Goal: Transaction & Acquisition: Purchase product/service

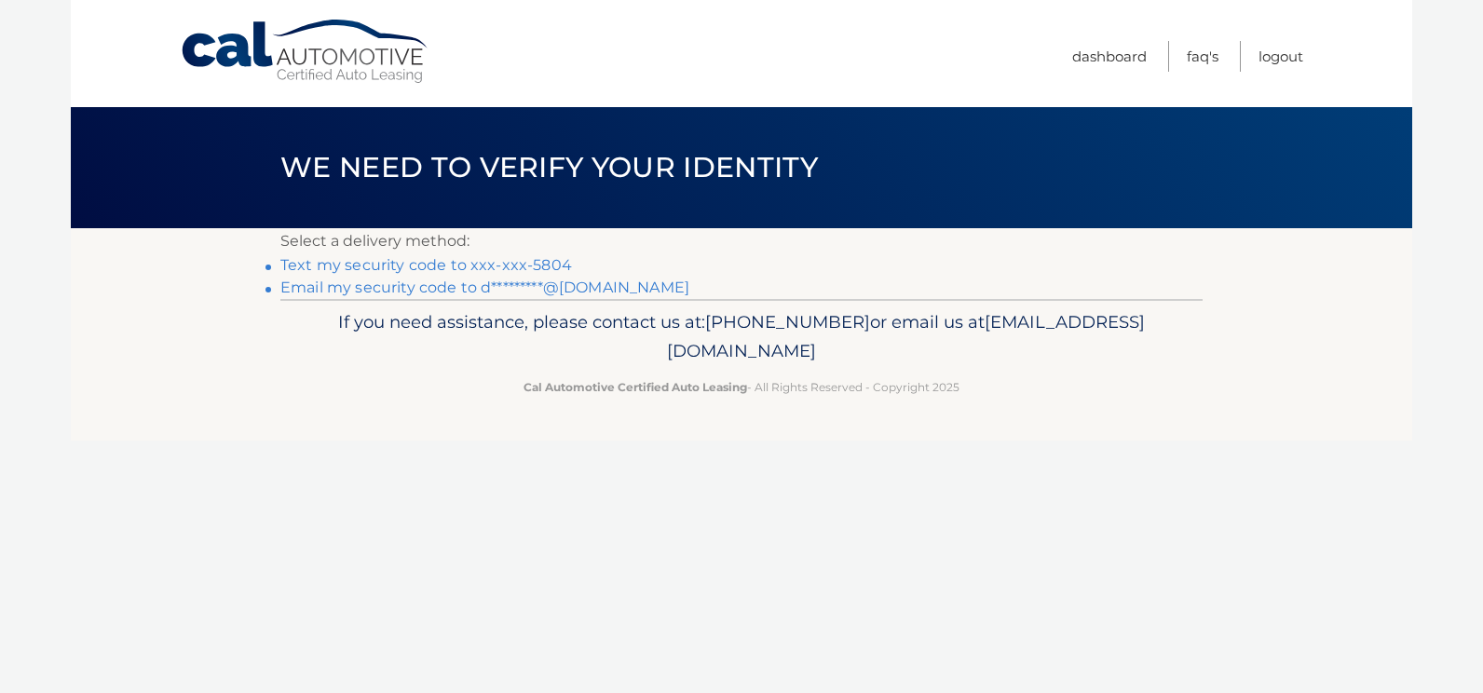
click at [429, 261] on link "Text my security code to xxx-xxx-5804" at bounding box center [426, 265] width 292 height 18
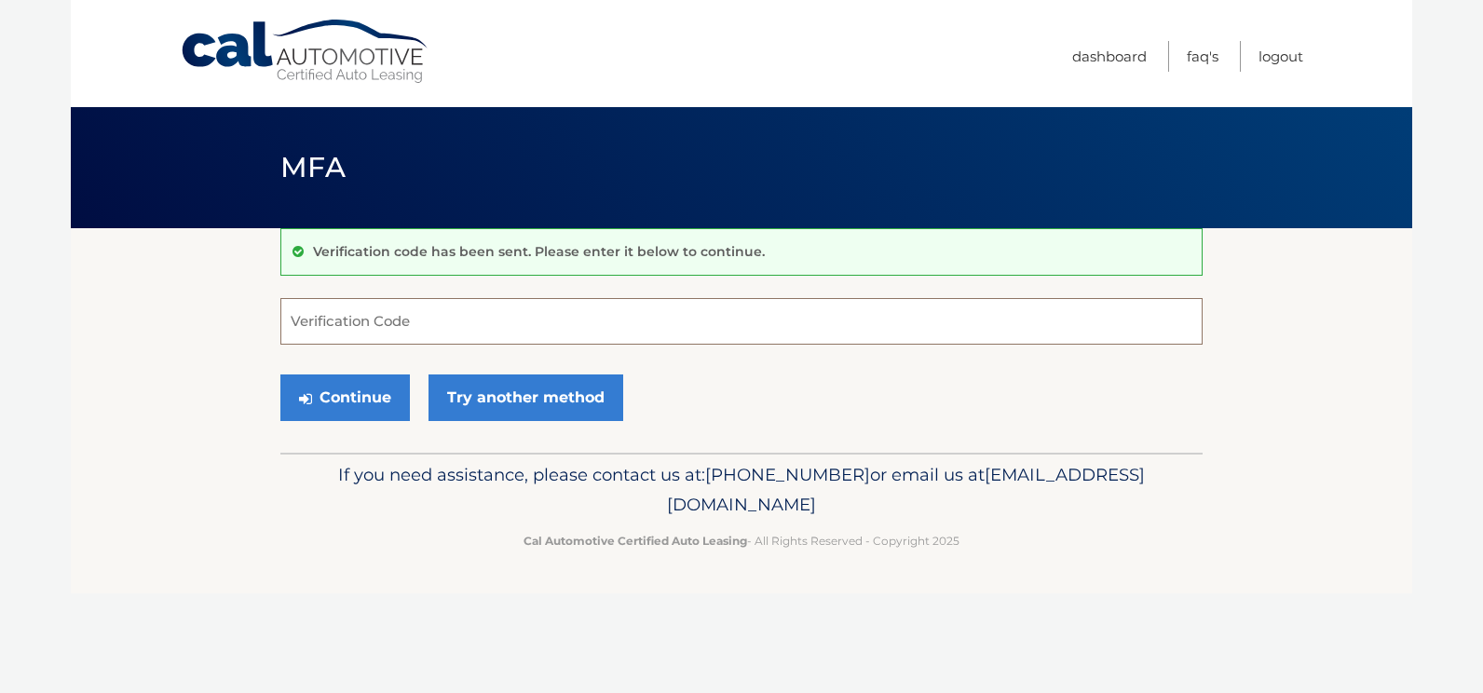
click at [409, 319] on input "Verification Code" at bounding box center [741, 321] width 922 height 47
type input "725444"
click at [281, 395] on button "Continue" at bounding box center [344, 397] width 129 height 47
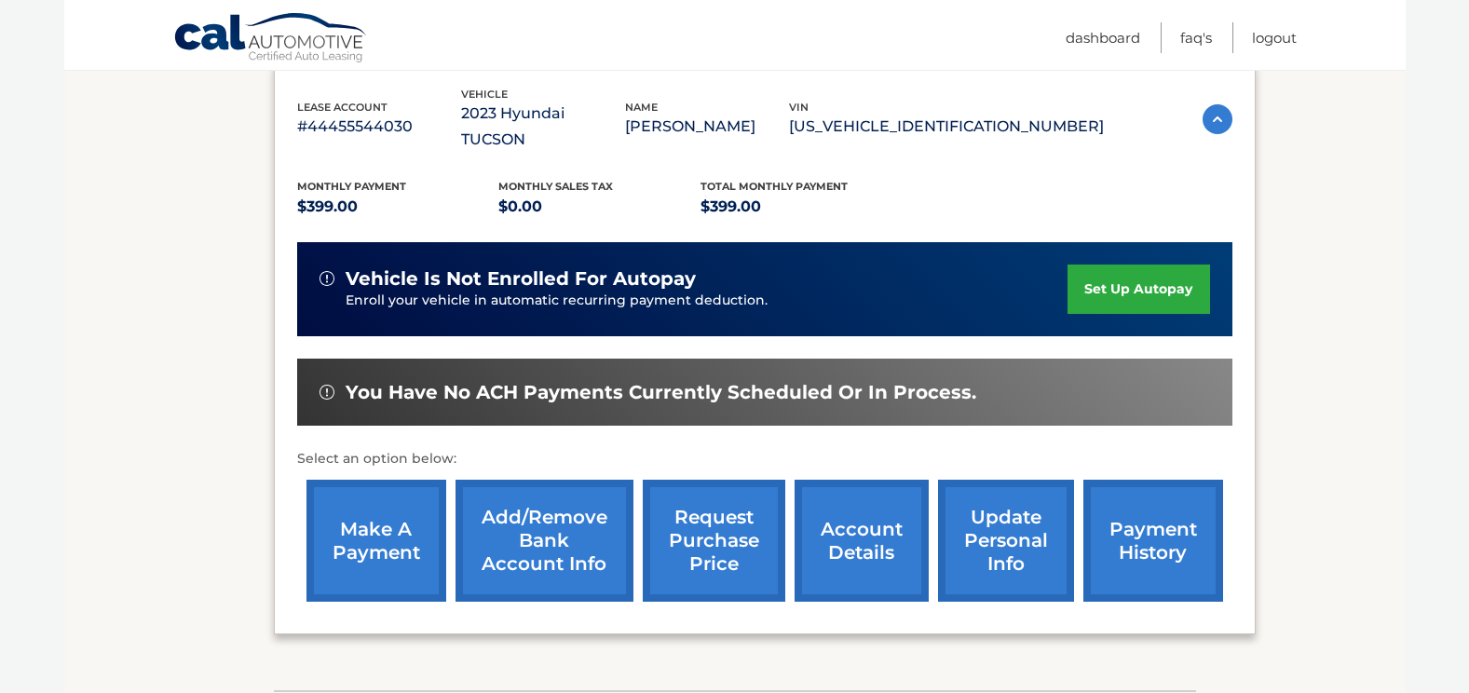
scroll to position [279, 0]
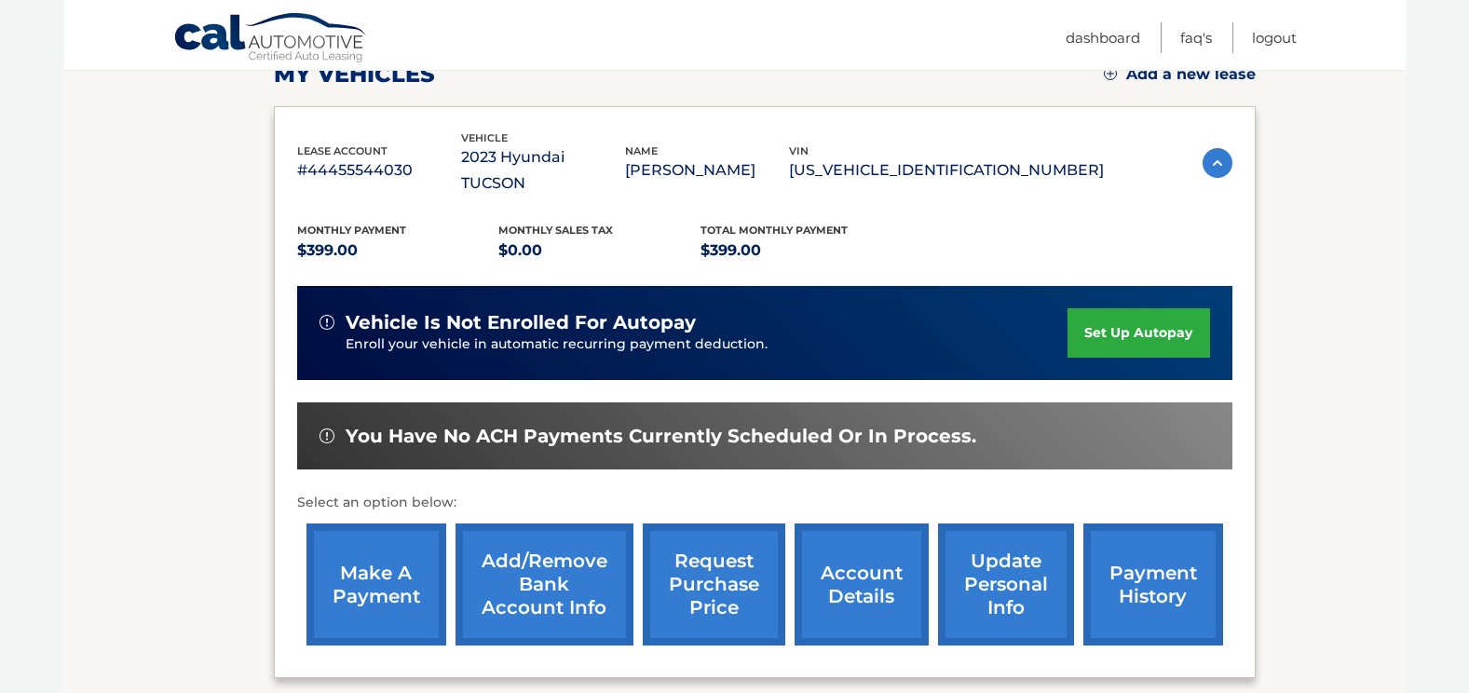
click at [374, 582] on link "make a payment" at bounding box center [376, 585] width 140 height 122
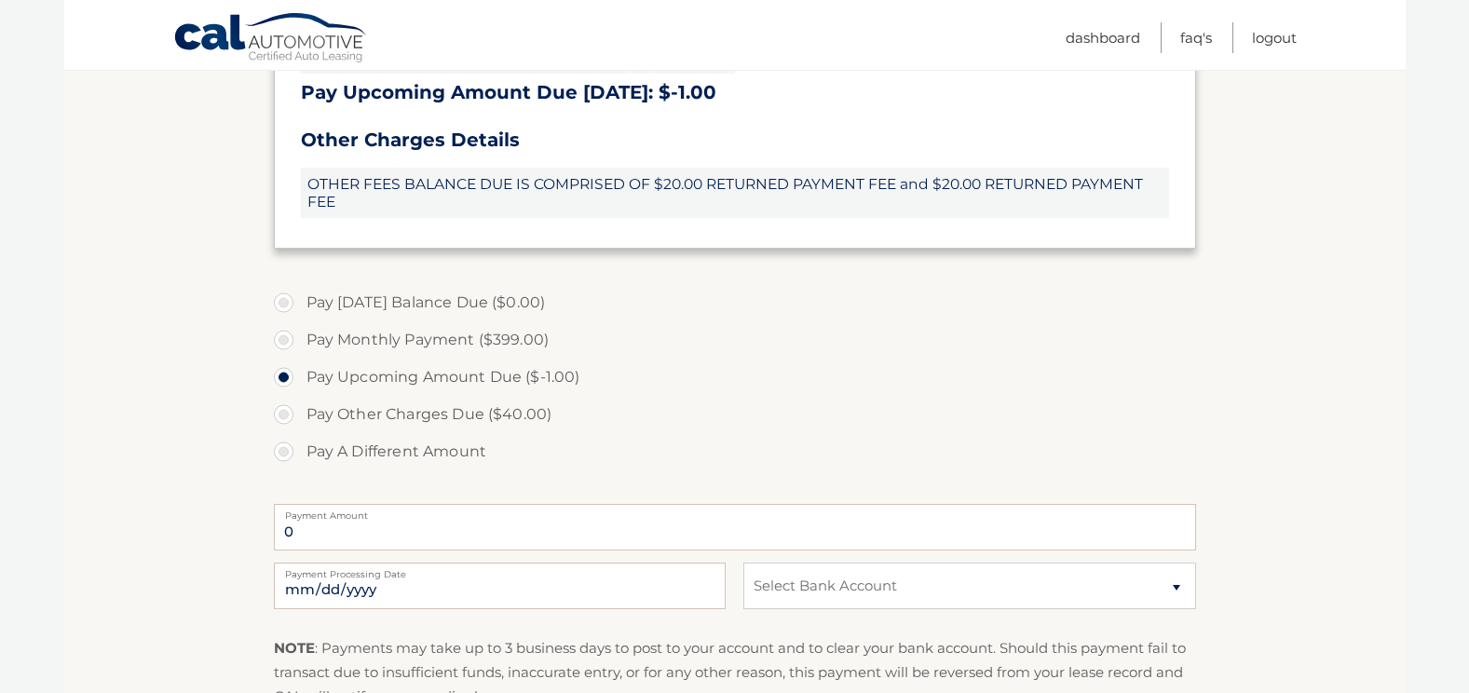
scroll to position [652, 0]
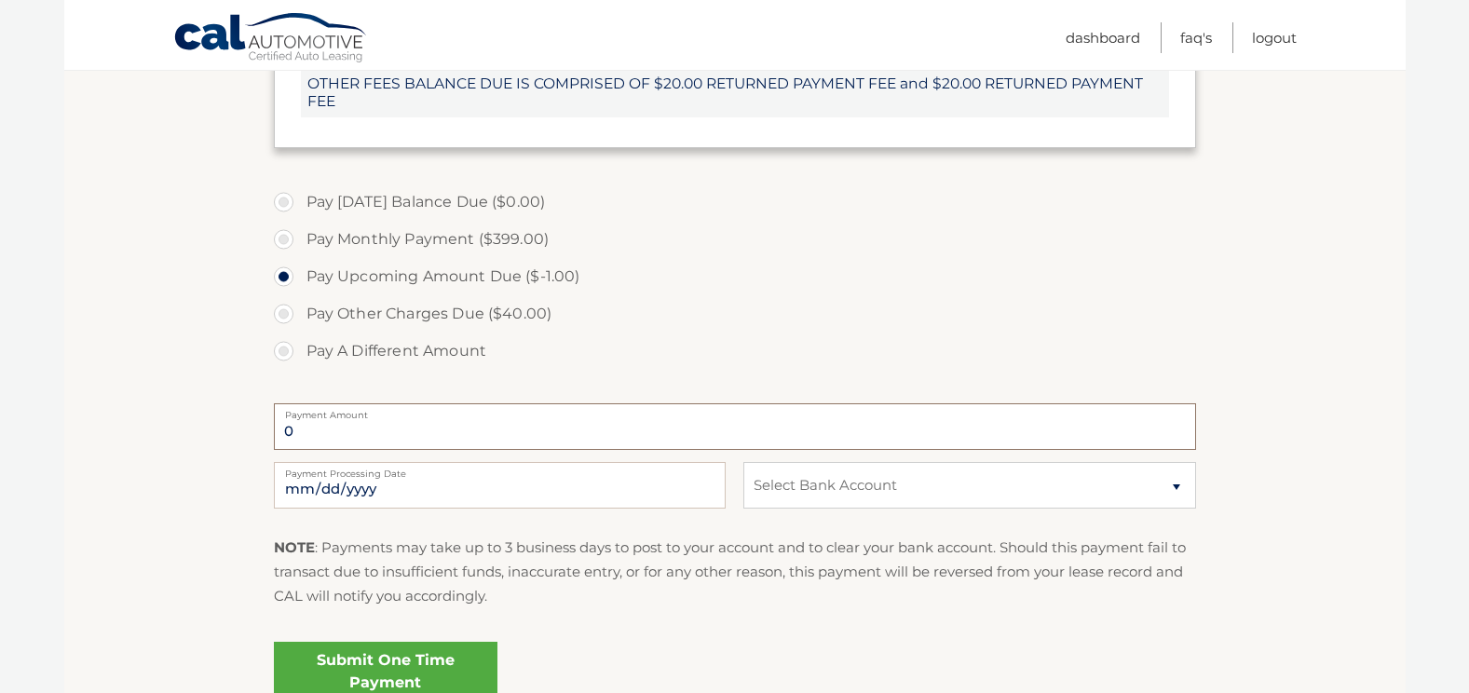
drag, startPoint x: 297, startPoint y: 428, endPoint x: 254, endPoint y: 428, distance: 42.9
click at [254, 428] on section "Account Overview | Make a Payment Payment Information Credits (Payments Receive…" at bounding box center [734, 152] width 1341 height 1152
drag, startPoint x: 254, startPoint y: 428, endPoint x: 333, endPoint y: 426, distance: 79.2
click at [333, 426] on input "0" at bounding box center [735, 426] width 922 height 47
click at [321, 435] on input "0" at bounding box center [735, 426] width 922 height 47
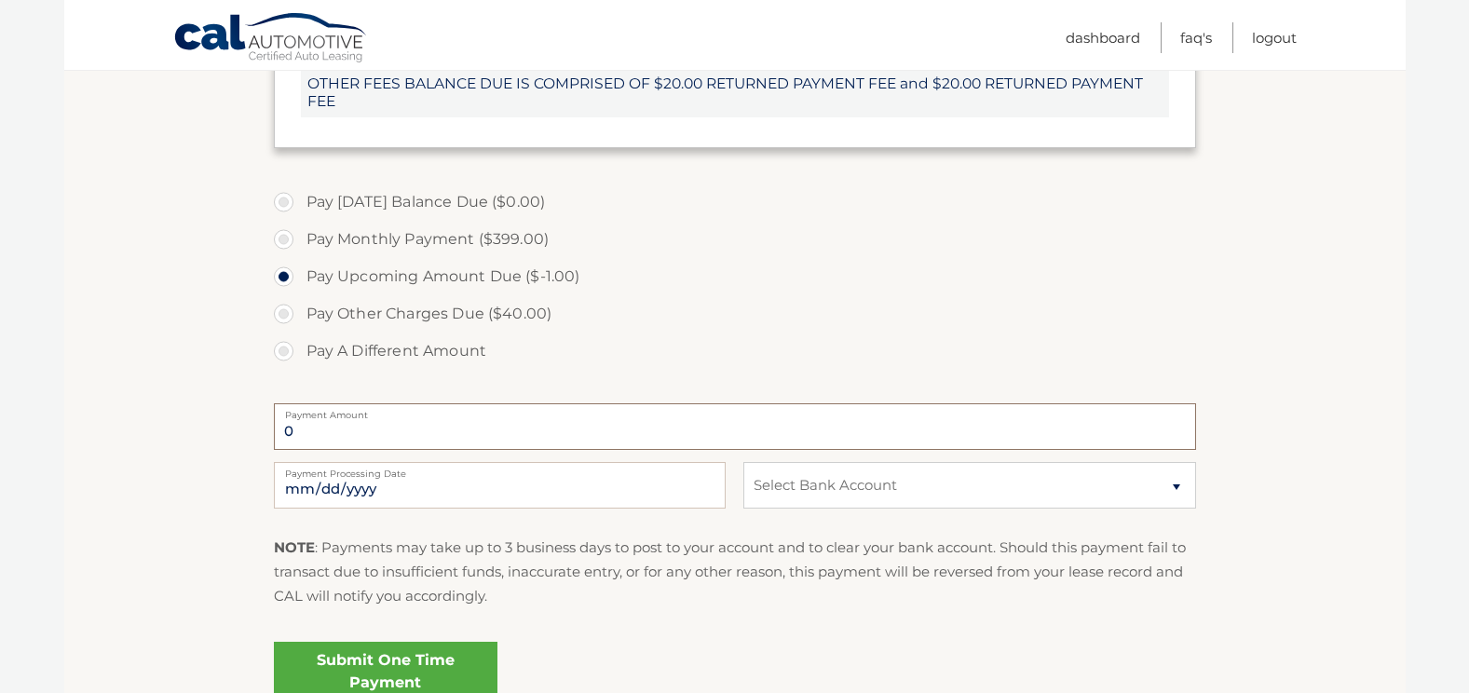
drag, startPoint x: 301, startPoint y: 430, endPoint x: 135, endPoint y: 425, distance: 165.9
click at [135, 425] on section "Account Overview | Make a Payment Payment Information Credits (Payments Receive…" at bounding box center [734, 152] width 1341 height 1152
drag, startPoint x: 135, startPoint y: 425, endPoint x: 394, endPoint y: 362, distance: 266.4
click at [394, 362] on label "Pay A Different Amount" at bounding box center [735, 351] width 922 height 37
click at [300, 362] on input "Pay A Different Amount" at bounding box center [290, 348] width 19 height 30
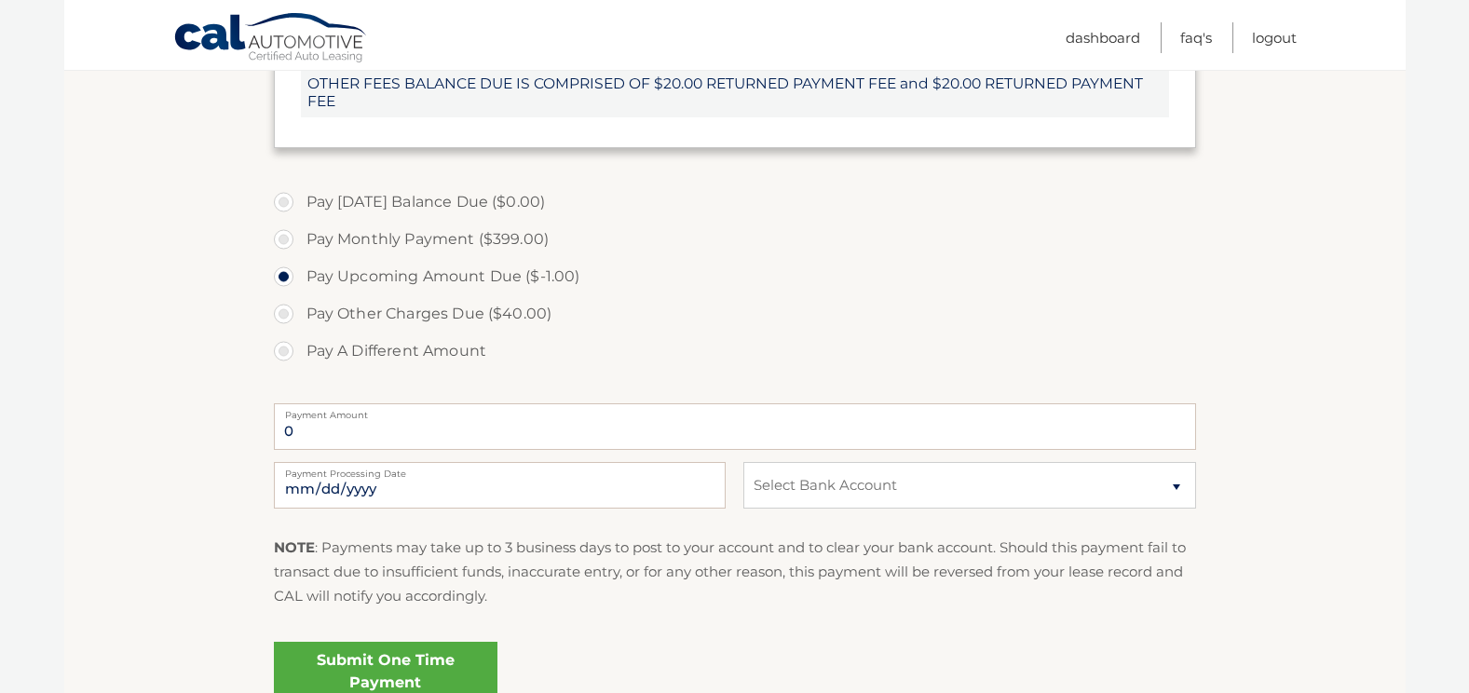
radio input "true"
click at [364, 422] on input "Payment Amount" at bounding box center [735, 426] width 922 height 47
type input "400"
click at [838, 270] on label "Pay Upcoming Amount Due ($-1.00)" at bounding box center [735, 276] width 922 height 37
click at [300, 270] on input "Pay Upcoming Amount Due ($-1.00)" at bounding box center [290, 273] width 19 height 30
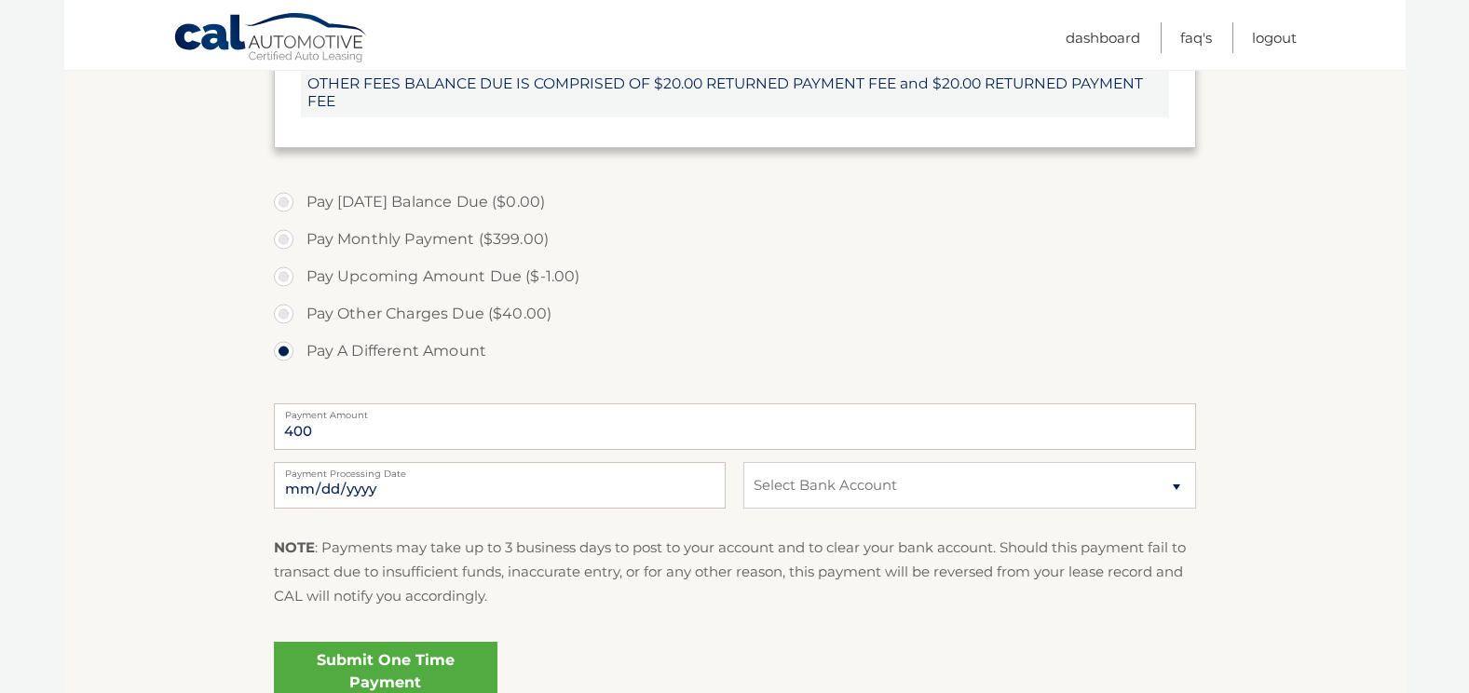
radio input "true"
type input "0"
click at [290, 347] on label "Pay A Different Amount" at bounding box center [735, 351] width 922 height 37
click at [290, 347] on input "Pay A Different Amount" at bounding box center [290, 348] width 19 height 30
radio input "true"
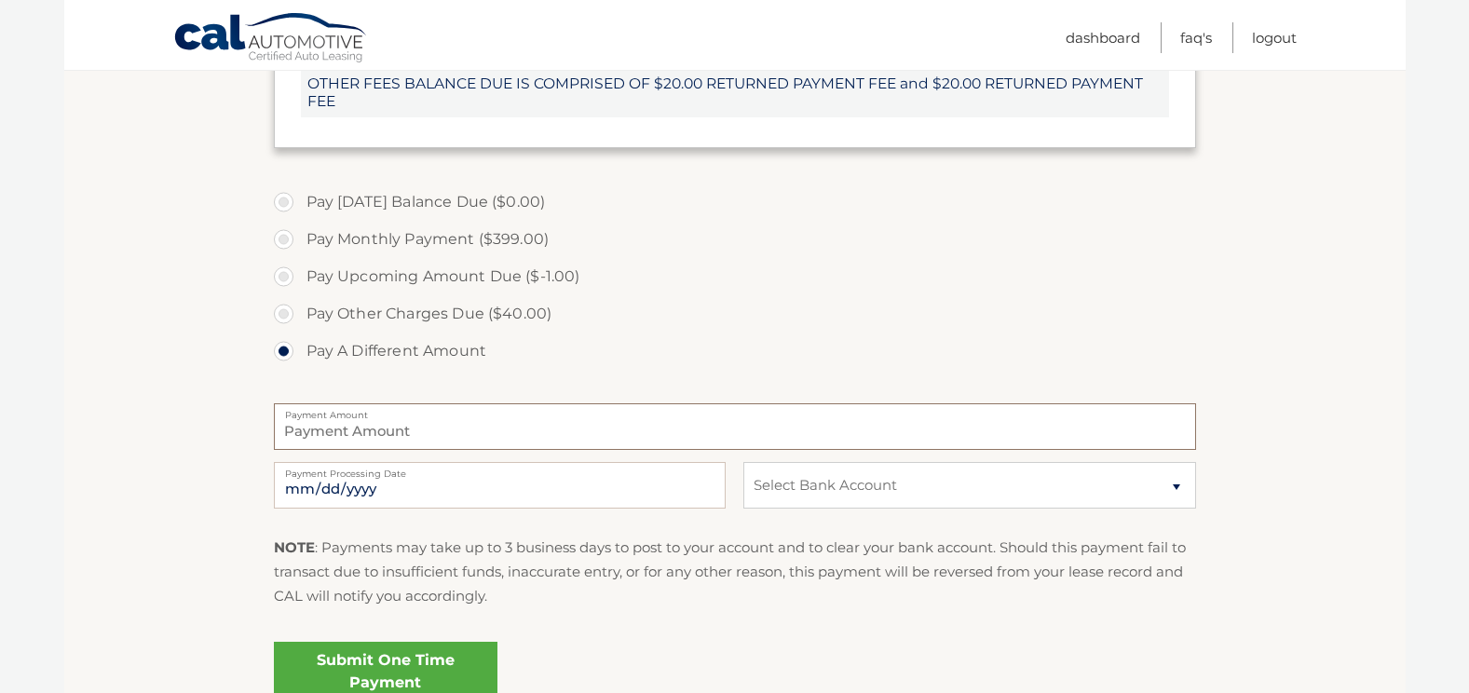
click at [335, 437] on input "Payment Amount" at bounding box center [735, 426] width 922 height 47
type input "1"
type input "400"
click at [836, 480] on select "Select Bank Account Checking CAPITAL ONE, N.A. *****2006 Checking CAPITAL ONE, …" at bounding box center [969, 485] width 452 height 47
click at [743, 462] on select "Select Bank Account Checking CAPITAL ONE, N.A. *****2006 Checking CAPITAL ONE, …" at bounding box center [969, 485] width 452 height 47
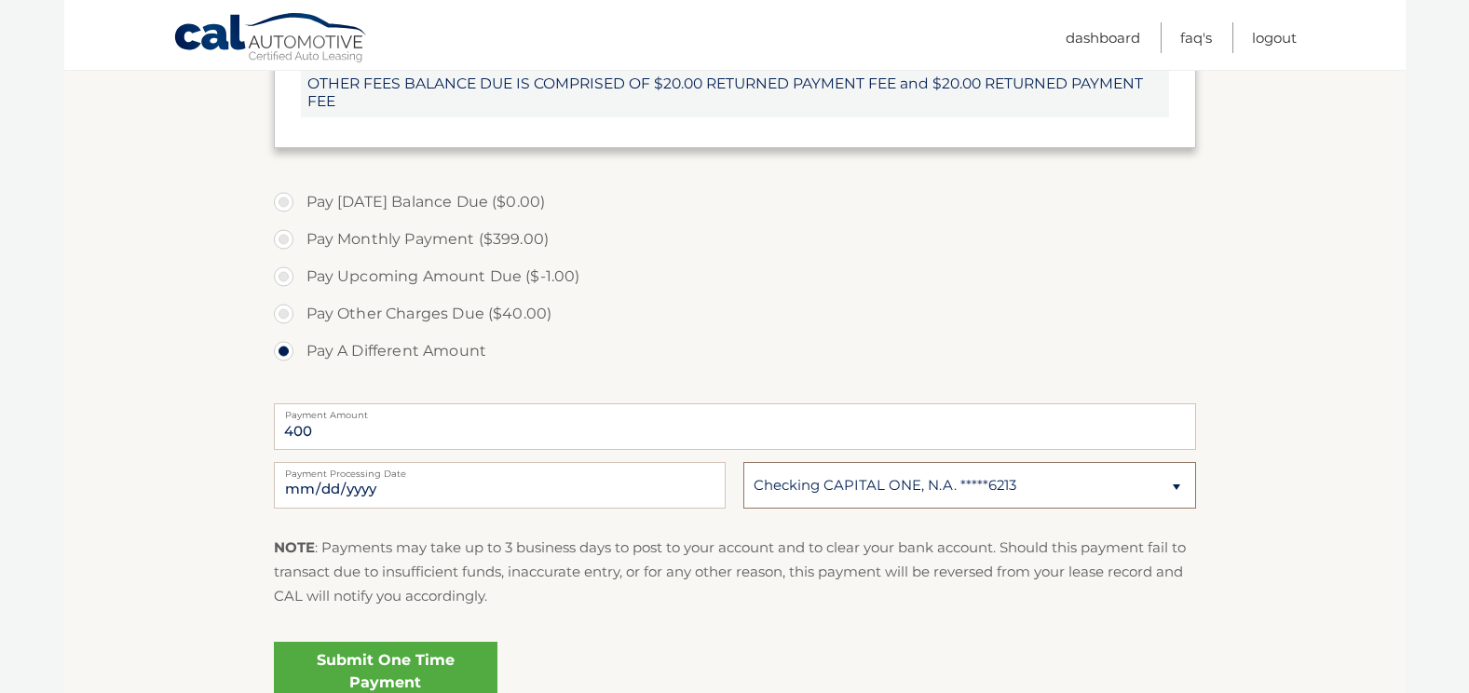
click at [916, 497] on select "Select Bank Account Checking CAPITAL ONE, N.A. *****2006 Checking CAPITAL ONE, …" at bounding box center [969, 485] width 452 height 47
select select "ZDYwNDUyMmUtYmU4Mi00YTZjLWI5OTUtNmMwNDVmNTFmNzA4"
click at [743, 462] on select "Select Bank Account Checking CAPITAL ONE, N.A. *****2006 Checking CAPITAL ONE, …" at bounding box center [969, 485] width 452 height 47
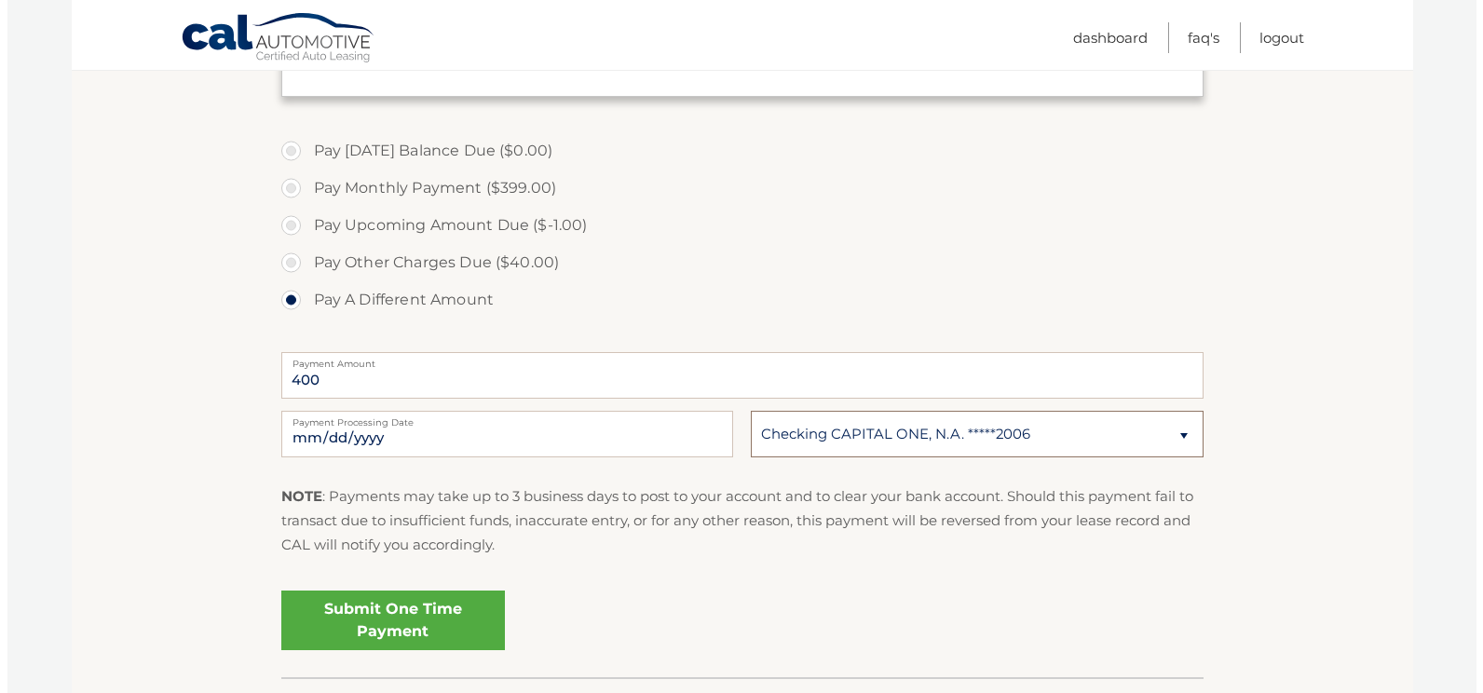
scroll to position [745, 0]
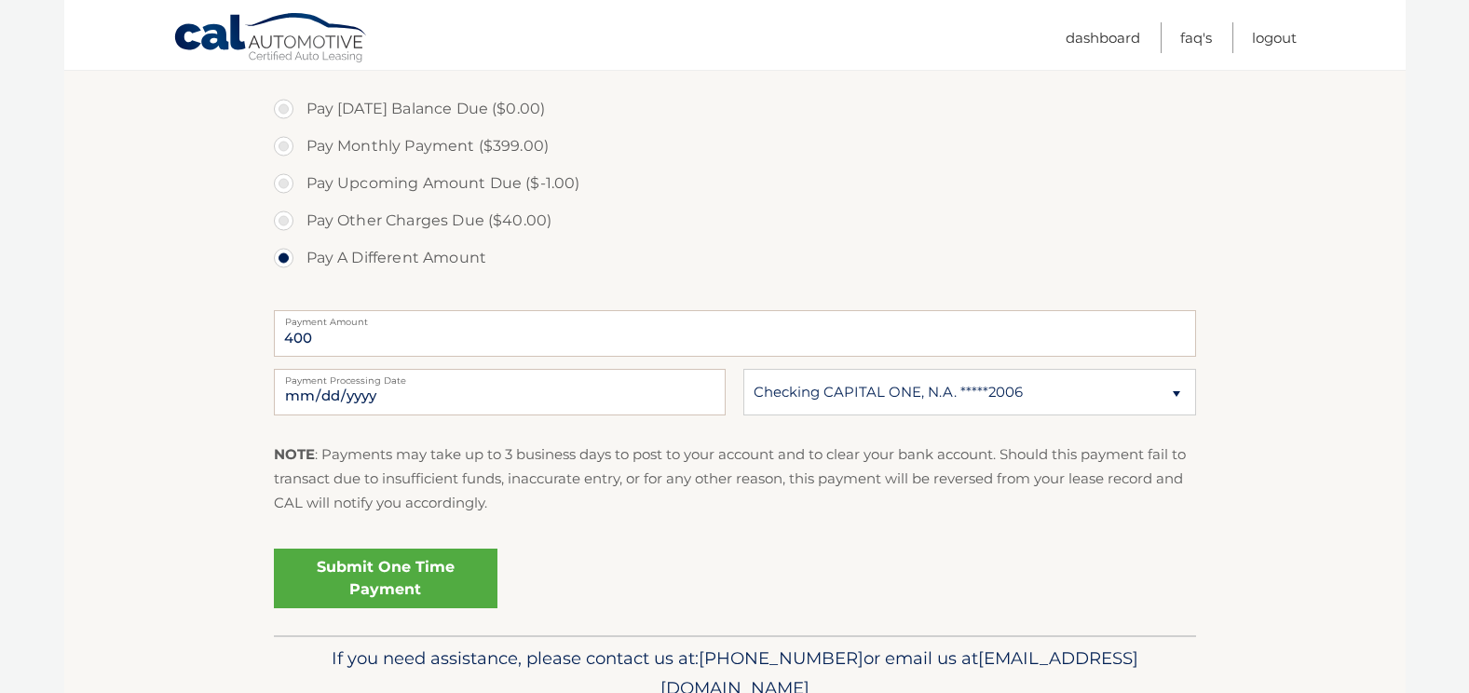
click at [433, 574] on link "Submit One Time Payment" at bounding box center [386, 579] width 224 height 60
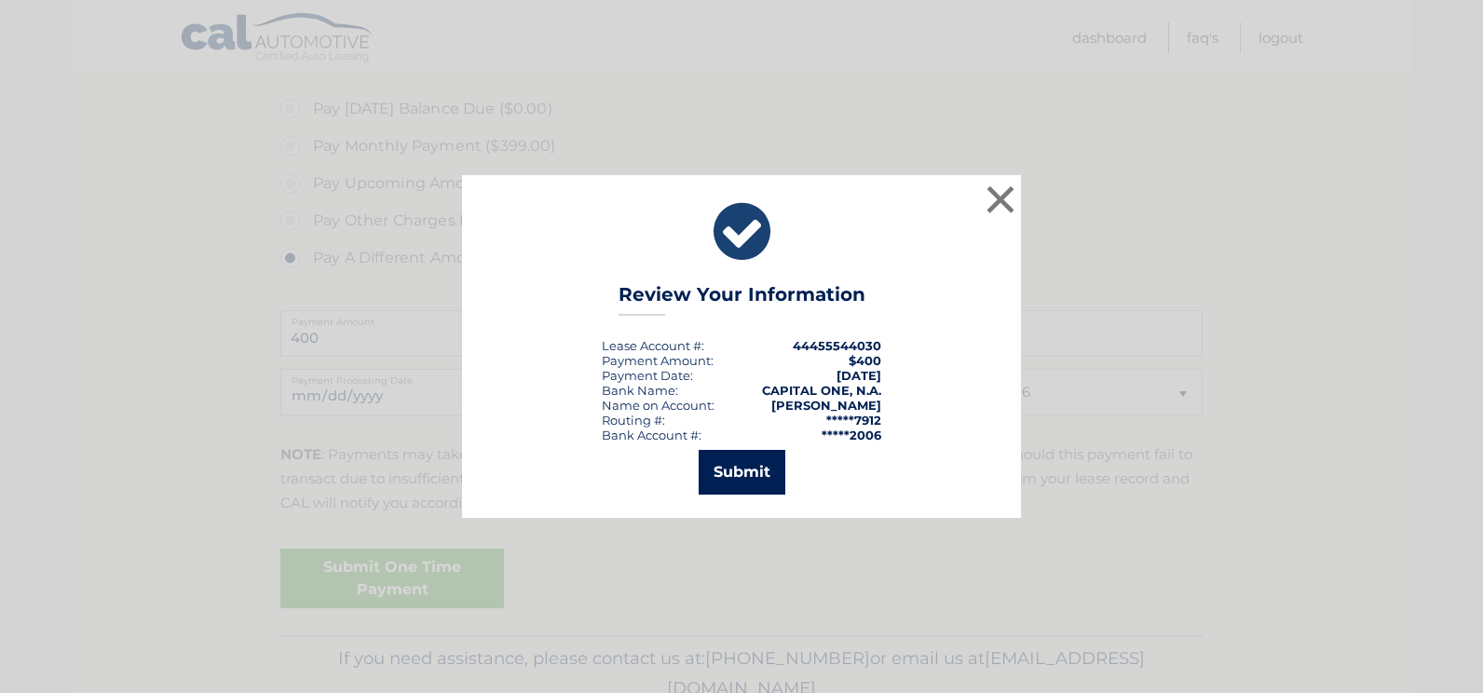
click at [737, 473] on button "Submit" at bounding box center [742, 472] width 87 height 45
